Goal: Information Seeking & Learning: Learn about a topic

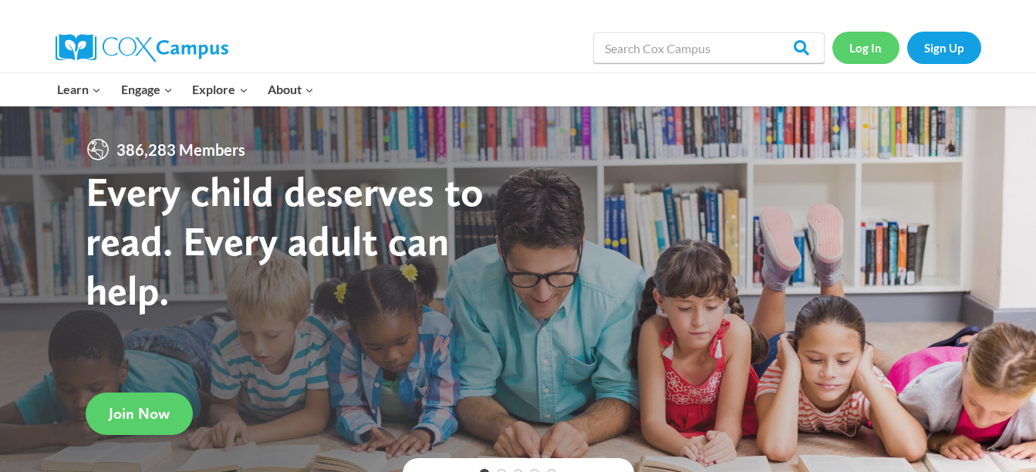
click at [859, 49] on link "Log In" at bounding box center [865, 48] width 67 height 32
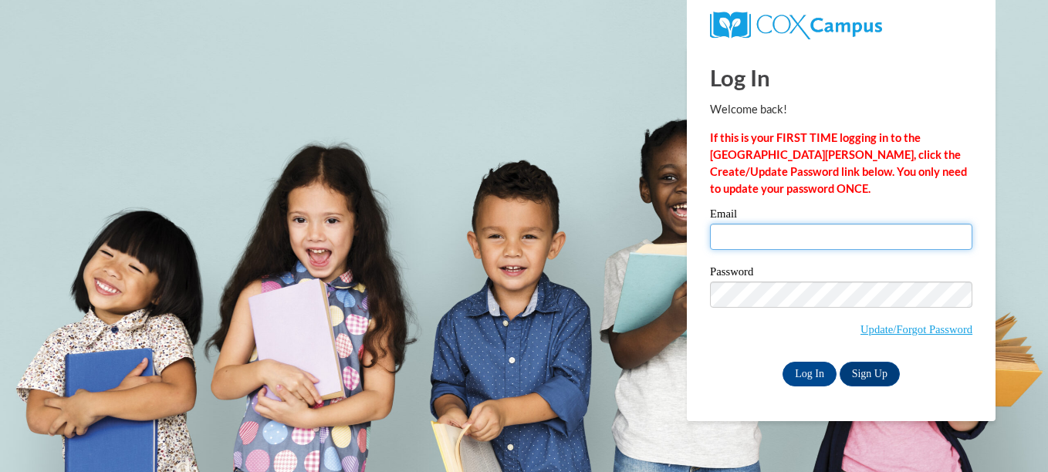
click at [788, 236] on input "Email" at bounding box center [841, 237] width 262 height 26
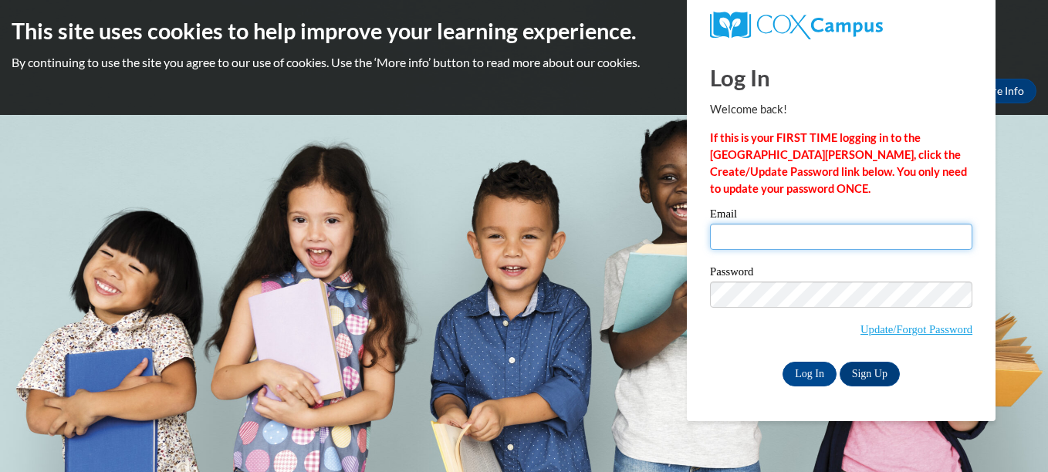
type input "gamy@creeksideacademy.org"
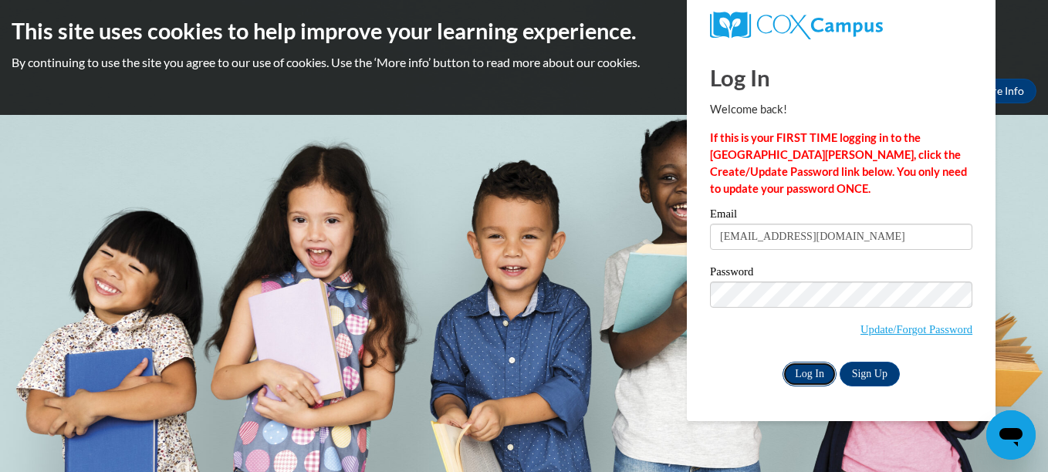
click at [801, 371] on input "Log In" at bounding box center [809, 374] width 54 height 25
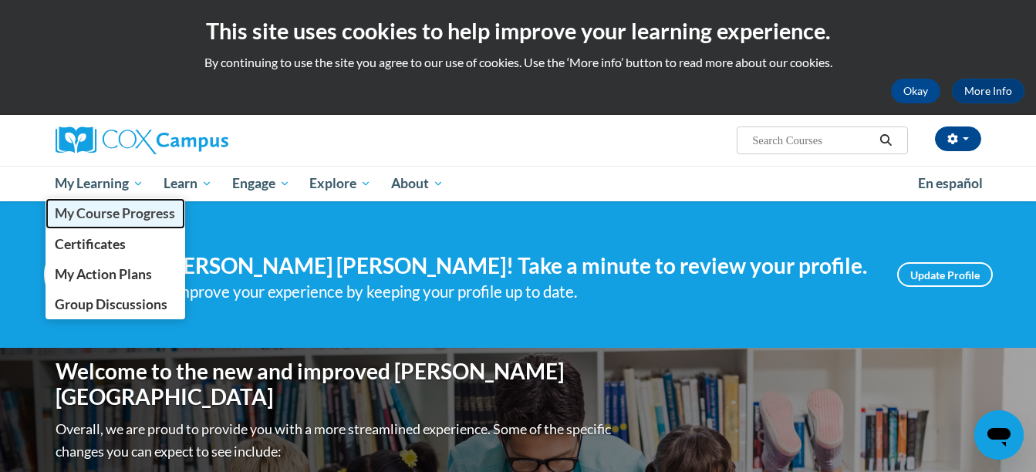
click at [121, 214] on span "My Course Progress" at bounding box center [115, 213] width 120 height 16
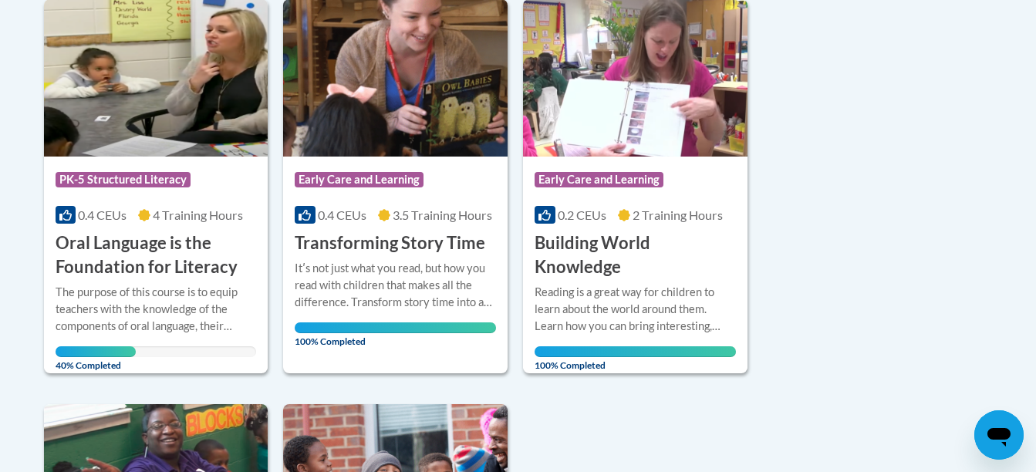
scroll to position [407, 0]
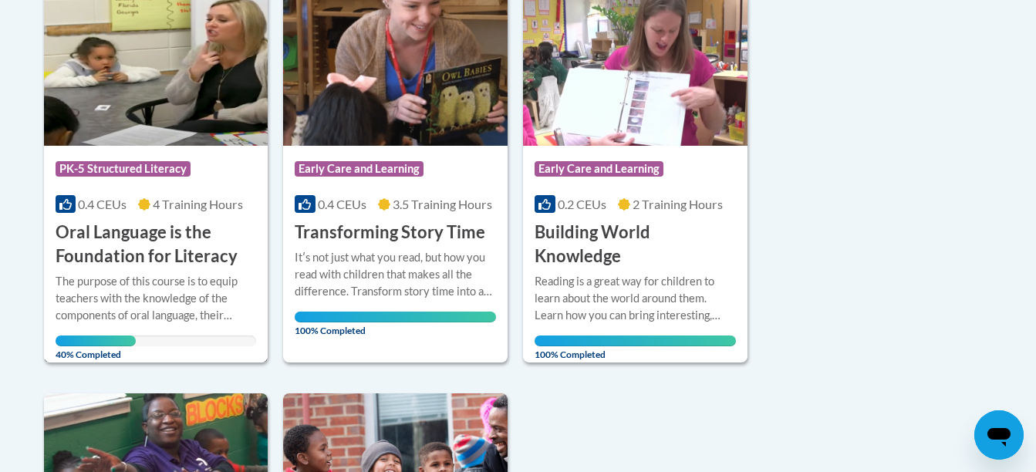
click at [164, 258] on h3 "Oral Language is the Foundation for Literacy" at bounding box center [156, 245] width 201 height 48
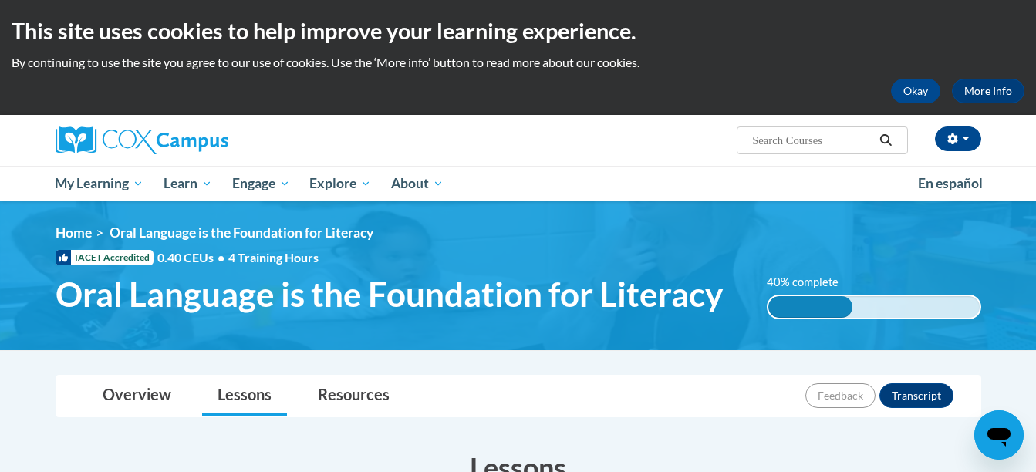
drag, startPoint x: 1035, startPoint y: 96, endPoint x: 1042, endPoint y: 108, distance: 14.6
click at [1035, 108] on html "This site uses cookies to help improve your learning experience. By continuing …" at bounding box center [518, 236] width 1036 height 472
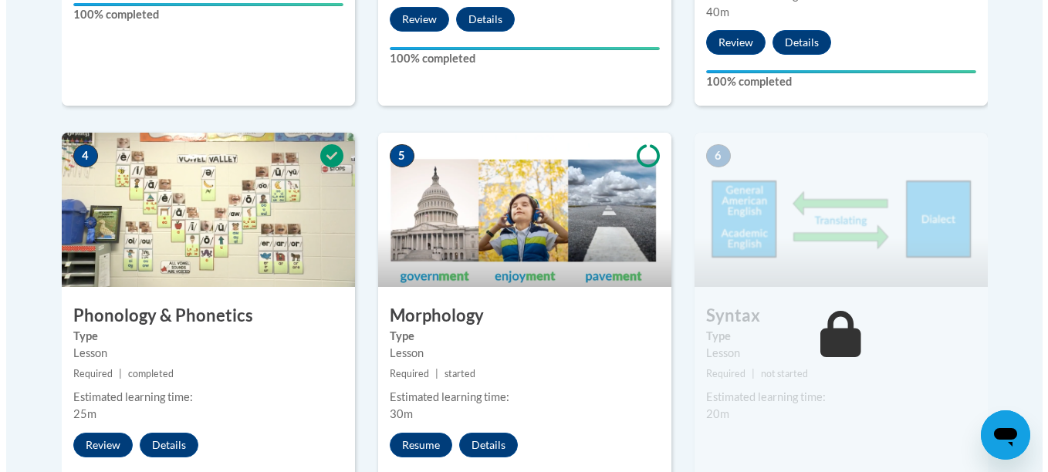
scroll to position [887, 0]
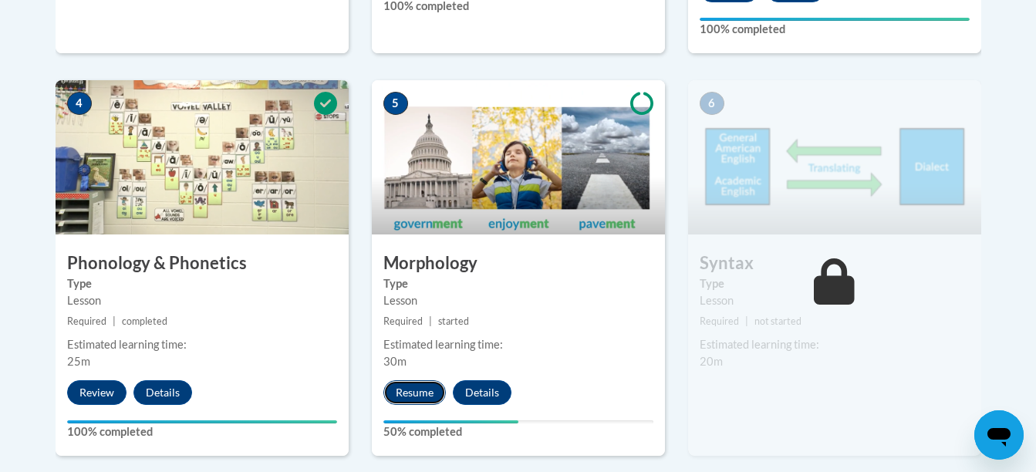
click at [416, 397] on button "Resume" at bounding box center [414, 392] width 62 height 25
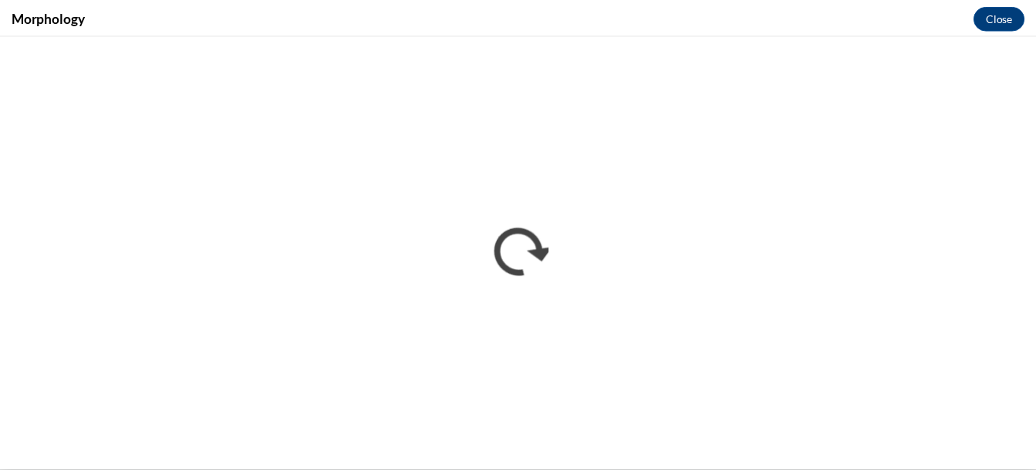
scroll to position [0, 0]
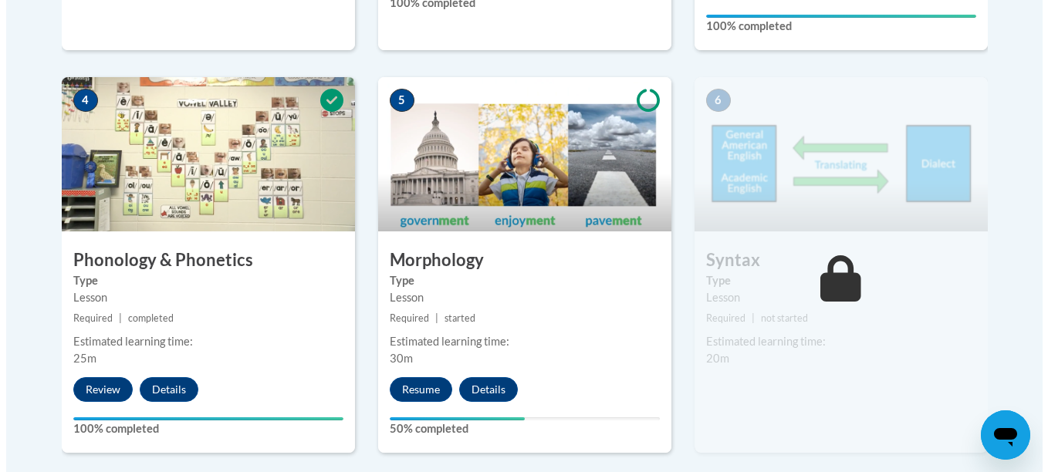
scroll to position [891, 0]
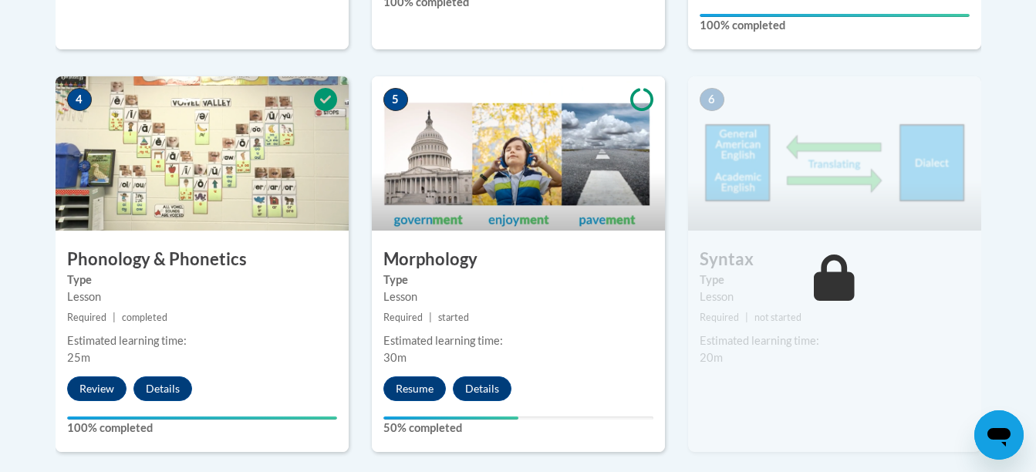
click at [620, 324] on small "Required | started" at bounding box center [518, 317] width 293 height 17
click at [594, 281] on label "Type" at bounding box center [518, 280] width 270 height 17
click at [419, 392] on button "Resume" at bounding box center [414, 388] width 62 height 25
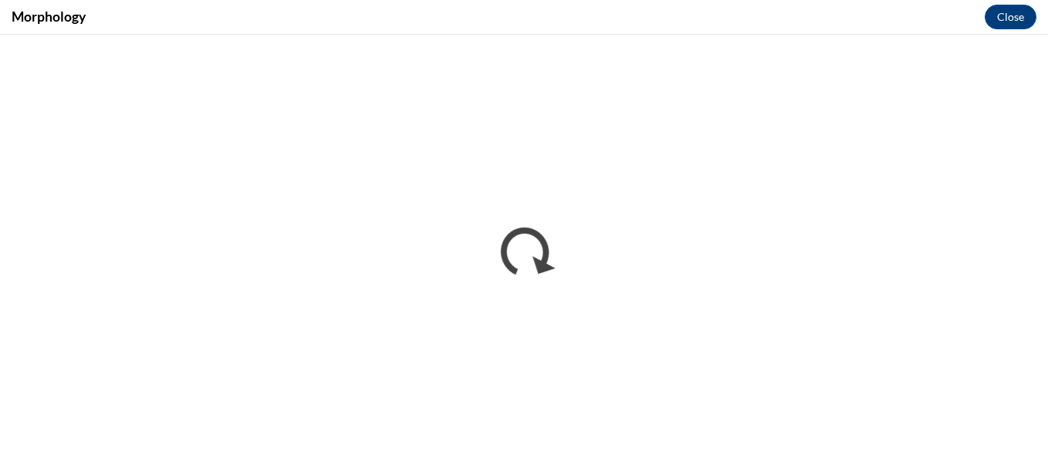
scroll to position [0, 0]
